Goal: Obtain resource: Download file/media

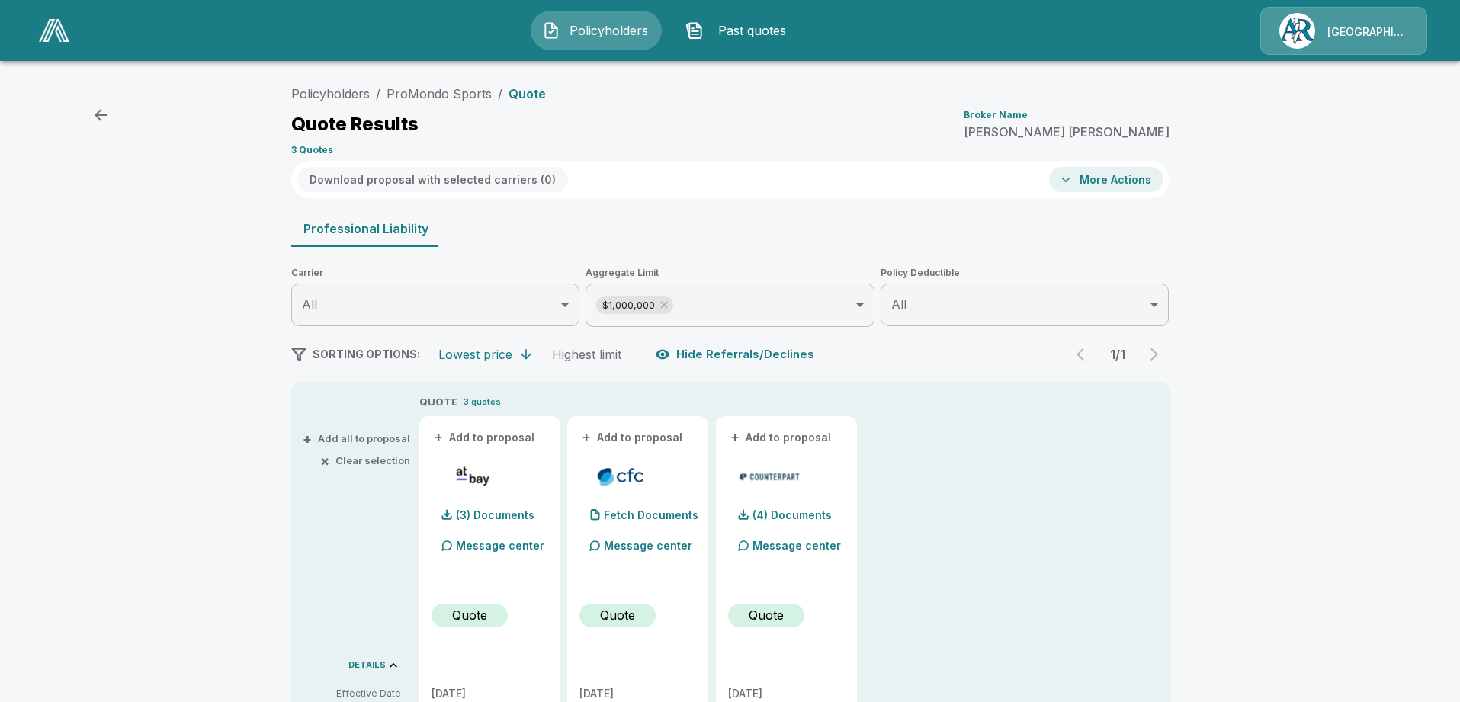
scroll to position [422, 0]
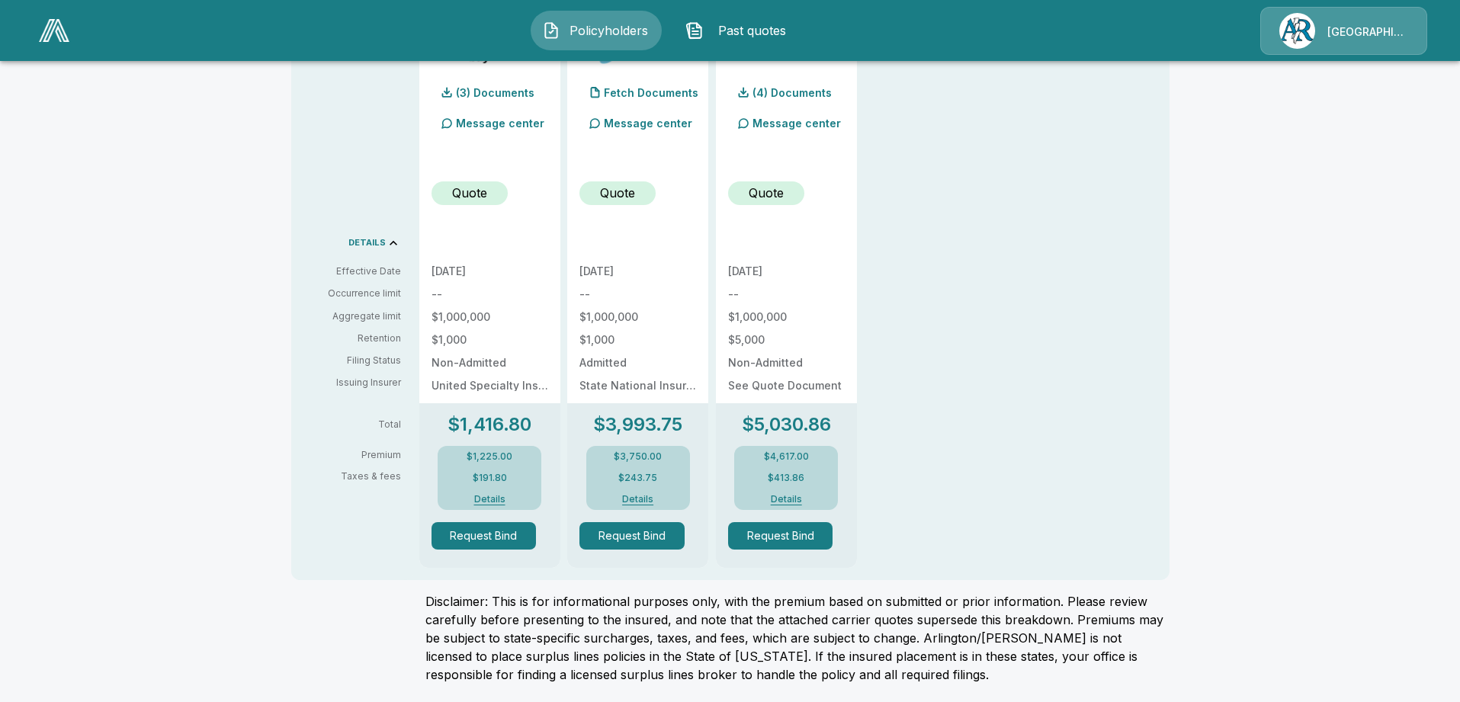
click at [929, 357] on div "QUOTE 3 quotes + Add to proposal (3) Documents Message center Quote [DATE] -- $…" at bounding box center [794, 270] width 750 height 596
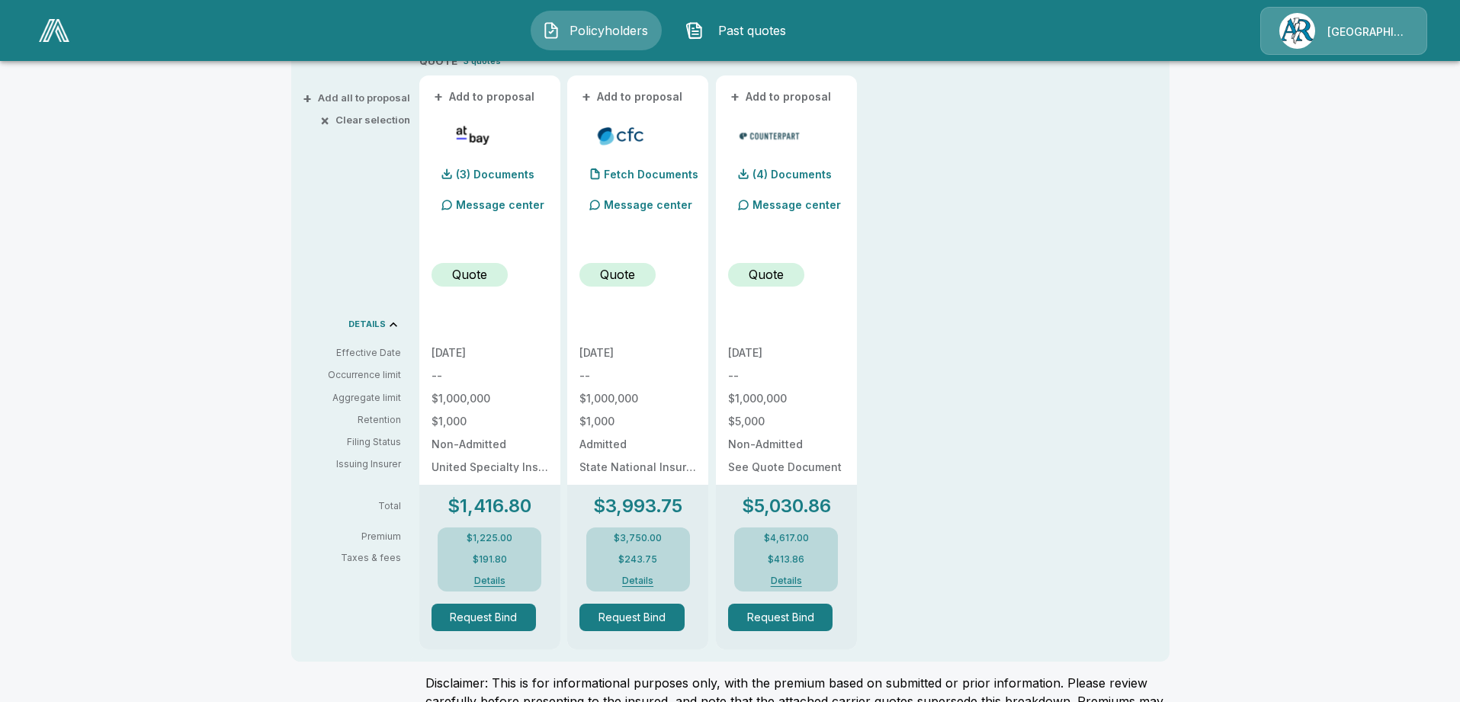
scroll to position [270, 0]
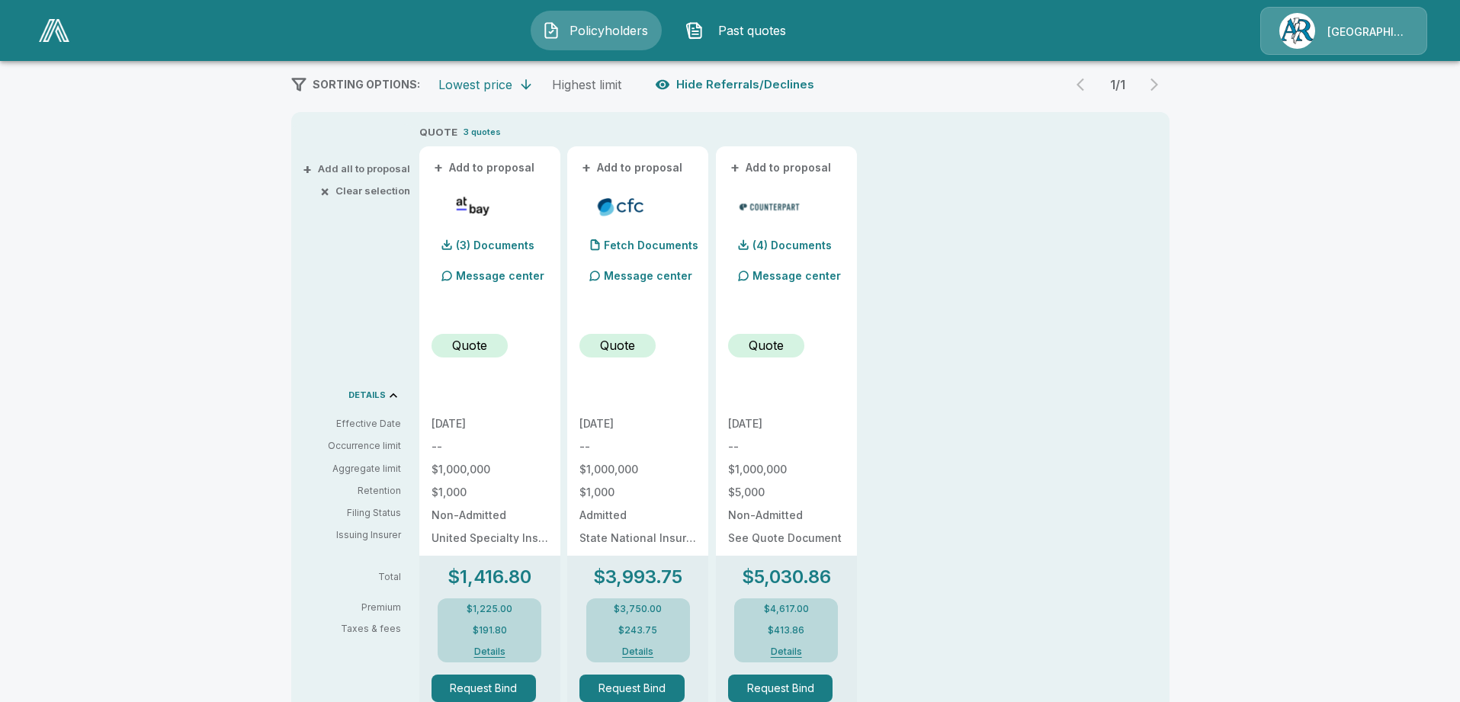
click at [793, 244] on p "(4) Documents" at bounding box center [791, 245] width 79 height 11
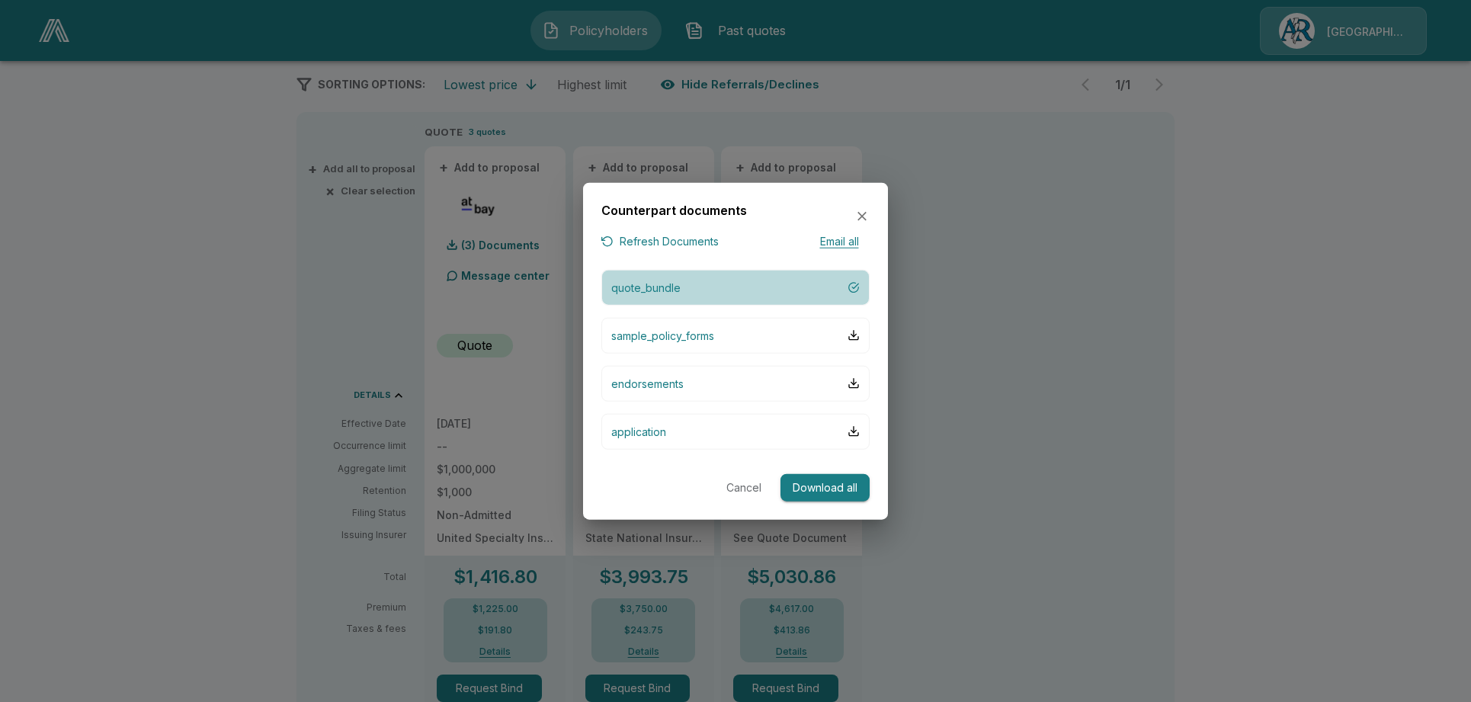
click at [663, 293] on p "quote_bundle" at bounding box center [645, 287] width 69 height 16
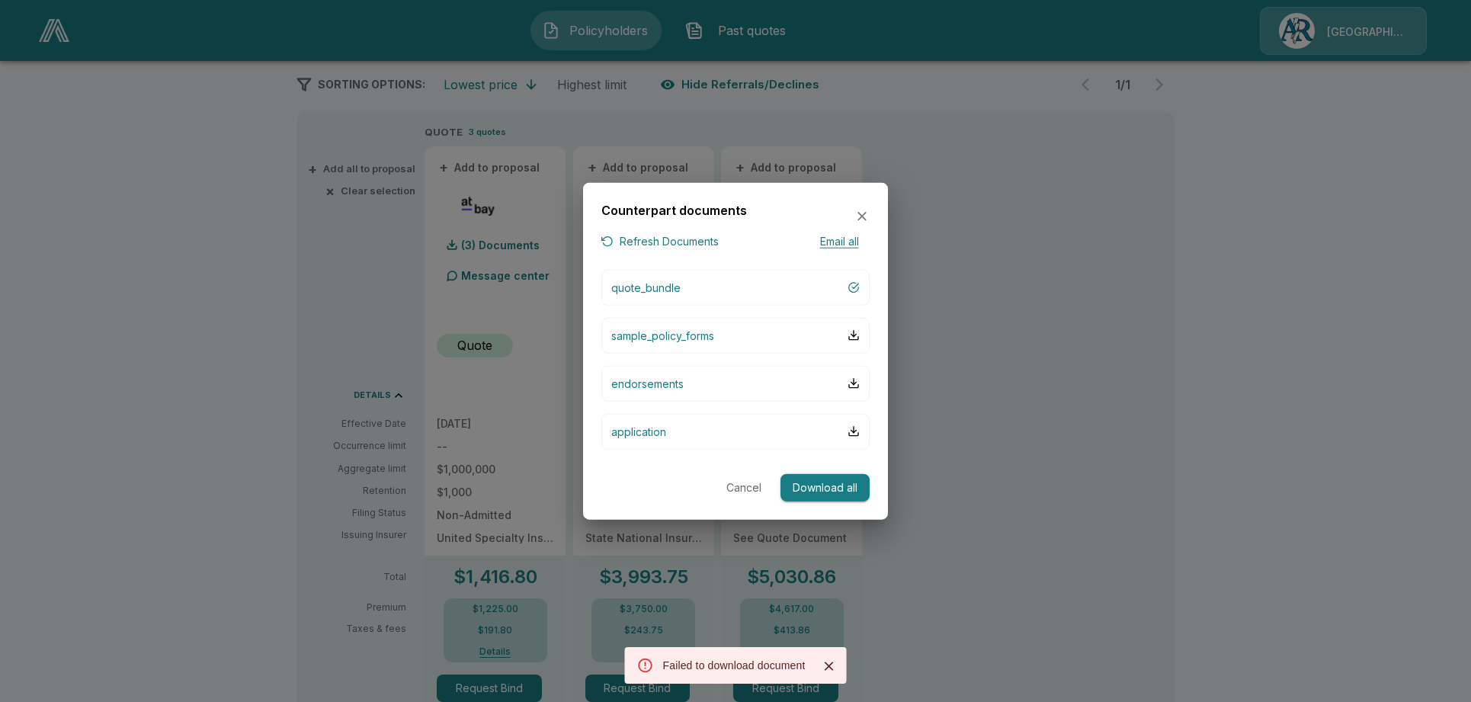
click at [1029, 371] on div at bounding box center [735, 351] width 1471 height 702
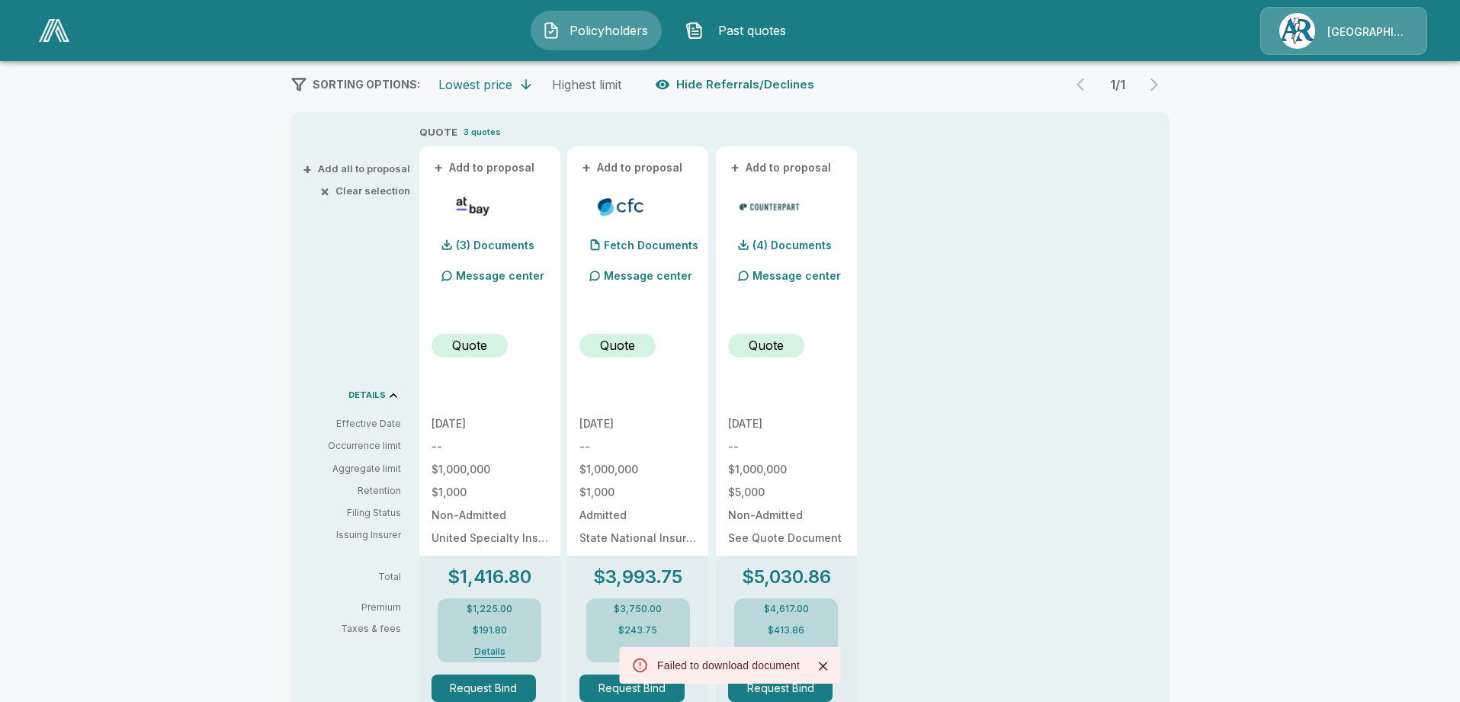
click at [796, 247] on p "(4) Documents" at bounding box center [791, 245] width 79 height 11
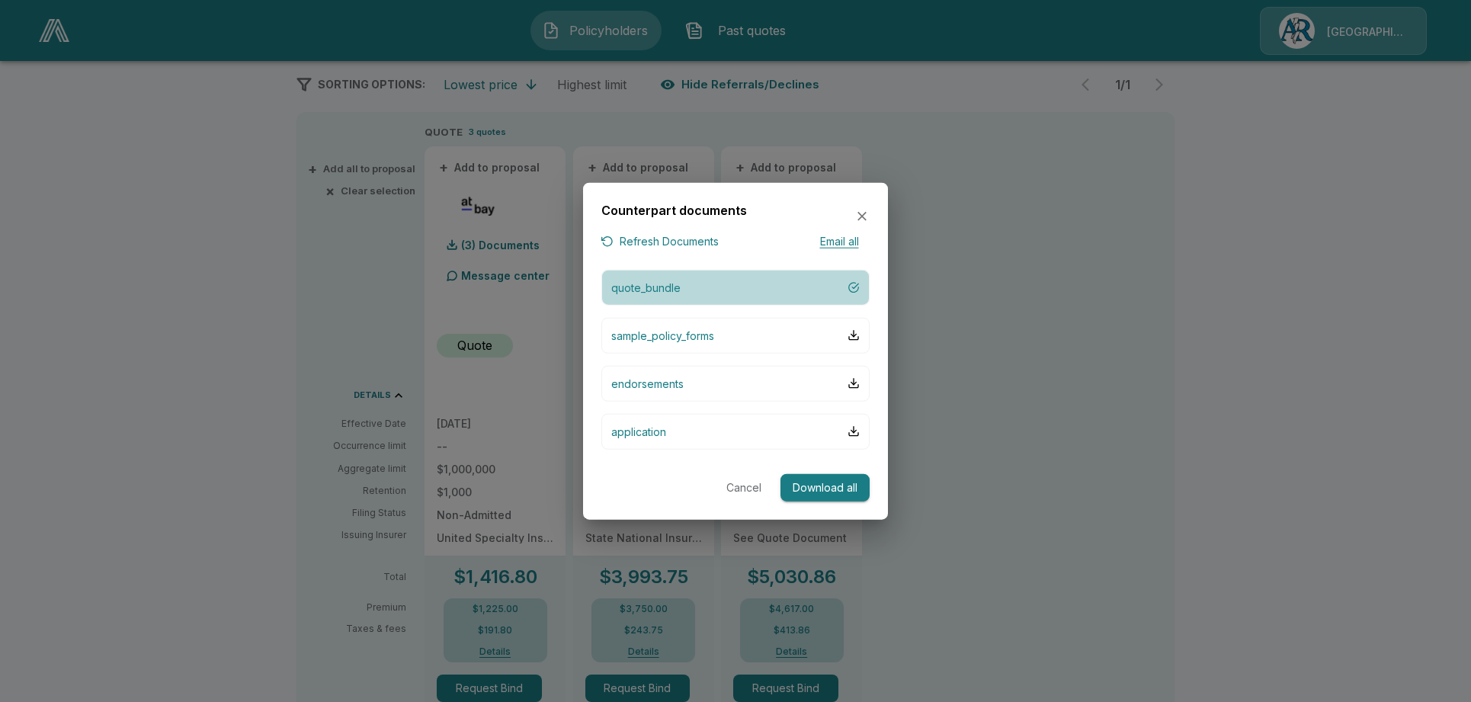
click at [668, 292] on p "quote_bundle" at bounding box center [645, 287] width 69 height 16
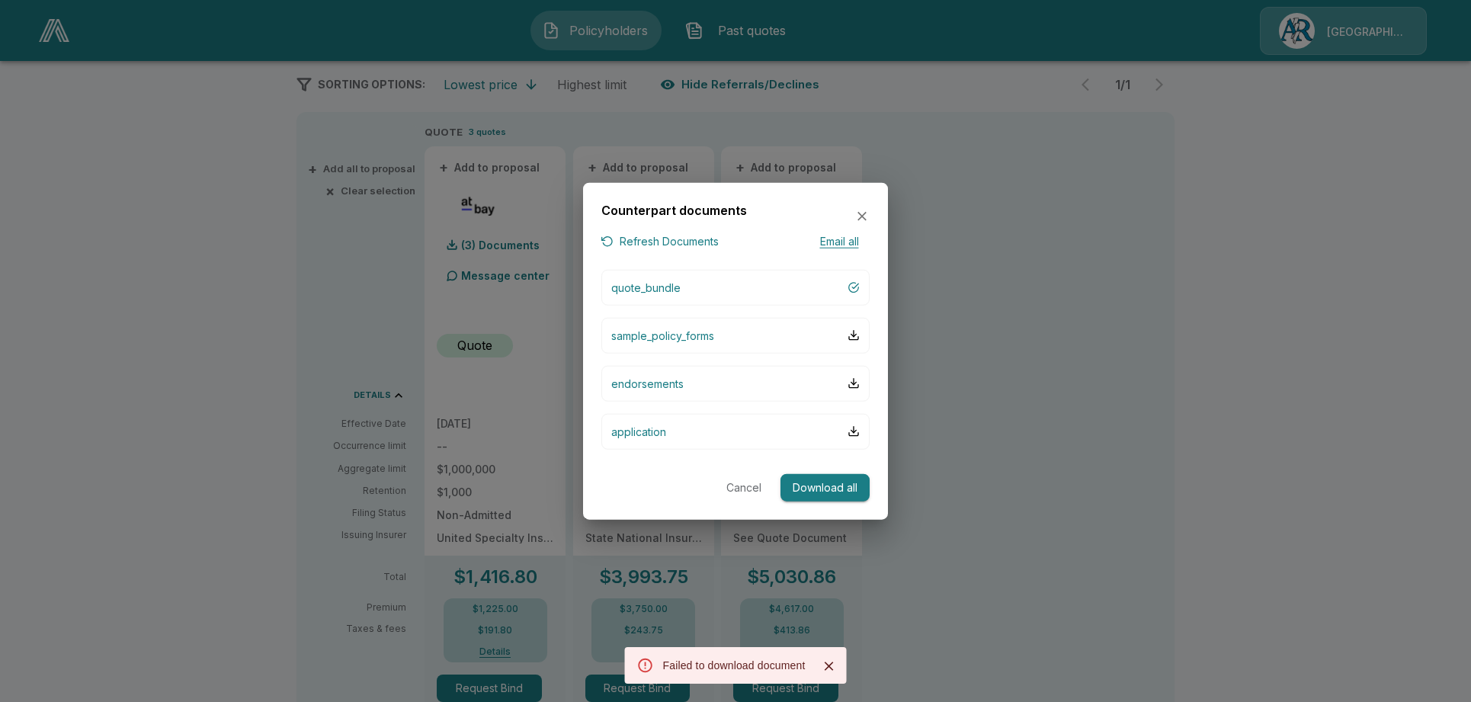
click at [975, 400] on div at bounding box center [735, 351] width 1471 height 702
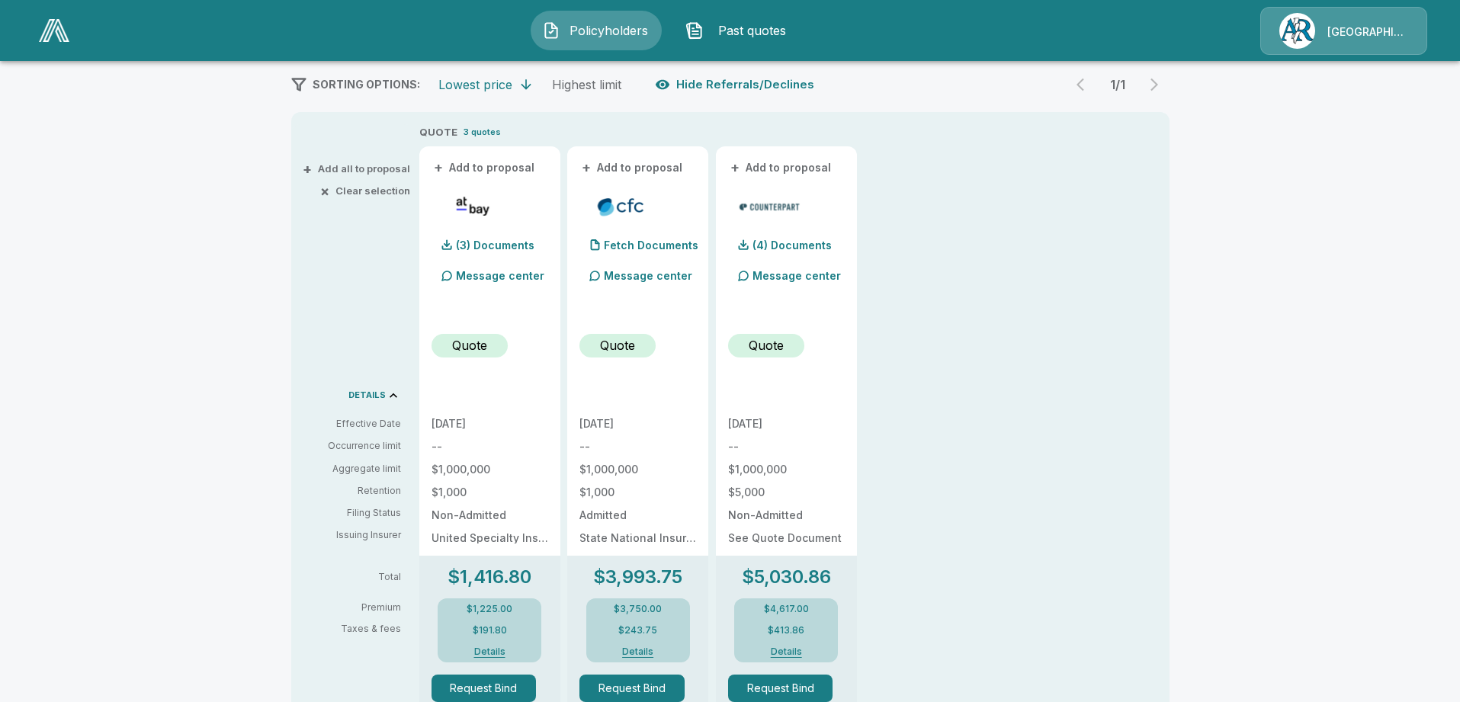
click at [1213, 524] on div "Policyholders / ProMondo Sports / Quote Quote Results Broker Name [PERSON_NAME]…" at bounding box center [730, 329] width 1460 height 1052
